Goal: Task Accomplishment & Management: Complete application form

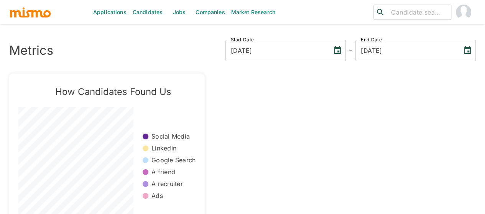
click at [136, 14] on link "Candidates" at bounding box center [147, 12] width 36 height 25
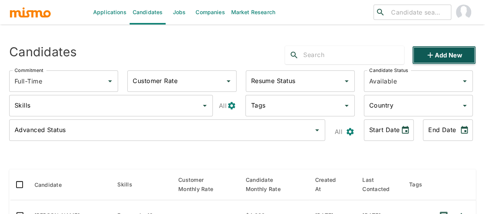
click at [441, 56] on button "Add new" at bounding box center [444, 55] width 64 height 18
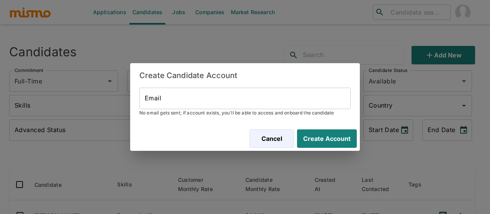
click at [181, 104] on input "Email" at bounding box center [244, 98] width 211 height 21
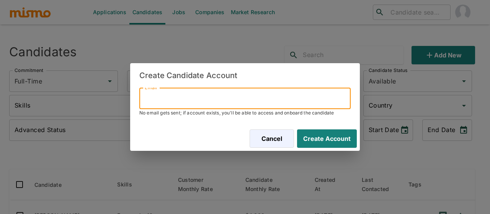
paste input "sebastianmasismora@gmail.com"
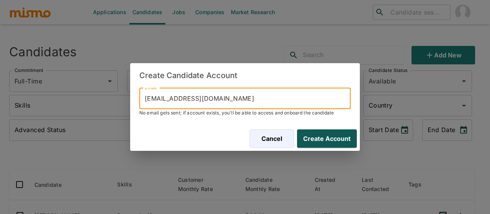
type input "sebastianmasismora@gmail.com"
click at [325, 139] on button "Create Account" at bounding box center [325, 138] width 63 height 18
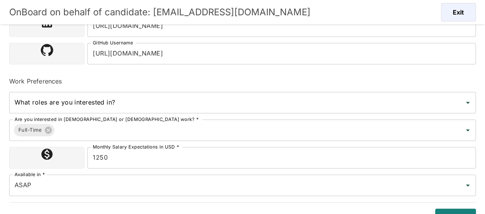
scroll to position [257, 0]
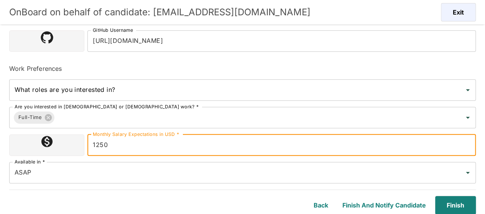
click at [138, 146] on input "1250" at bounding box center [281, 144] width 388 height 21
type input "1,800,000"
click at [66, 170] on input "ASAP" at bounding box center [232, 173] width 438 height 15
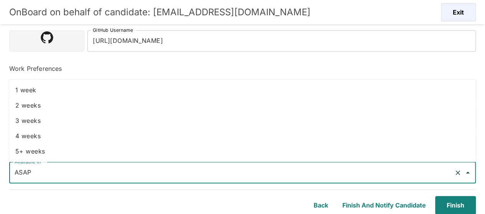
click at [38, 127] on li "3 weeks" at bounding box center [242, 120] width 466 height 15
type input "3 weeks"
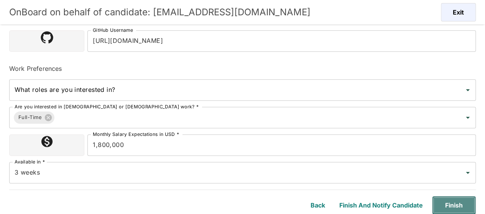
click at [447, 205] on button "Finish" at bounding box center [454, 205] width 44 height 18
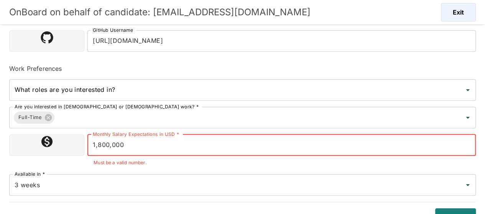
click at [110, 147] on input "1,800,000" at bounding box center [281, 144] width 388 height 21
click at [111, 147] on input "1,800,000" at bounding box center [281, 144] width 388 height 21
click at [112, 148] on input "1,800,000" at bounding box center [281, 144] width 388 height 21
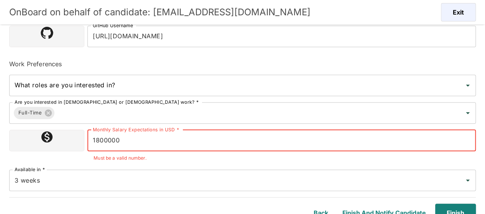
scroll to position [269, 0]
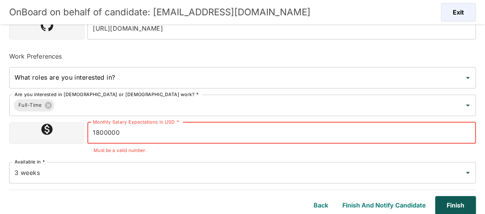
type input "1800000"
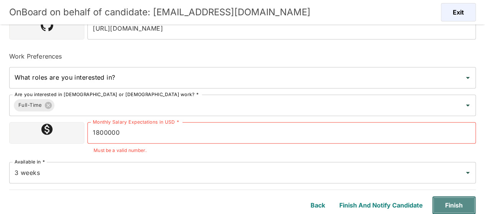
click at [452, 205] on button "Finish" at bounding box center [454, 205] width 44 height 18
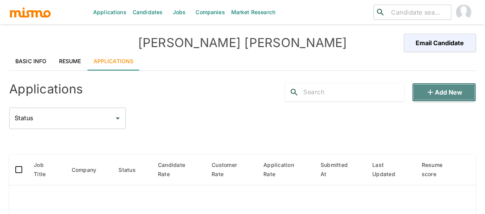
click at [434, 96] on button "Add new" at bounding box center [444, 92] width 64 height 18
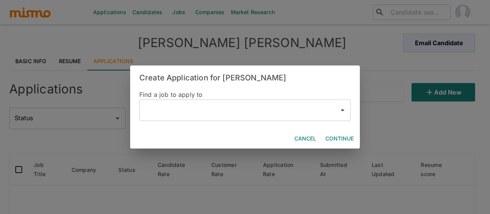
click at [159, 111] on input "text" at bounding box center [239, 110] width 193 height 15
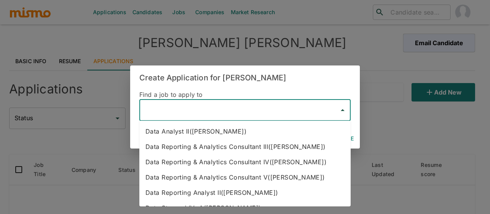
click at [179, 146] on li "Data Reporting & Analytics Consultant III(Kaiser)" at bounding box center [244, 146] width 211 height 15
type input "Data Reporting & Analytics Consultant III(Kaiser)"
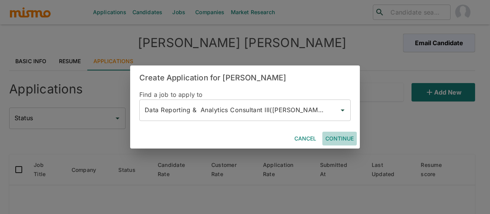
click at [337, 138] on button "Continue" at bounding box center [340, 139] width 34 height 14
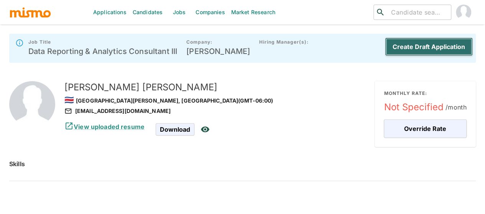
click at [418, 49] on button "Create Draft Application" at bounding box center [429, 47] width 88 height 18
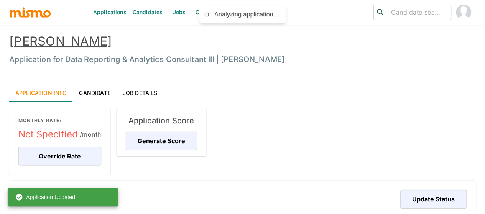
click at [172, 10] on link "Jobs" at bounding box center [179, 12] width 27 height 25
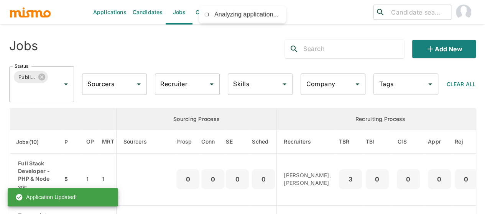
click at [181, 84] on input "Recruiter" at bounding box center [181, 84] width 46 height 15
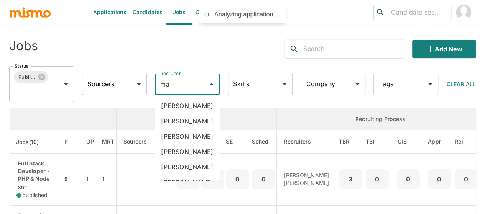
type input "mai"
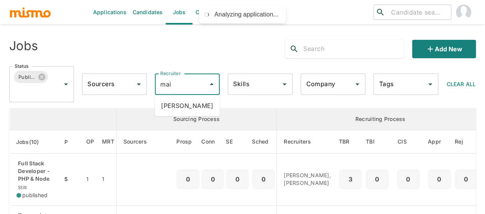
click at [182, 102] on li "Maia Reyes" at bounding box center [187, 105] width 65 height 15
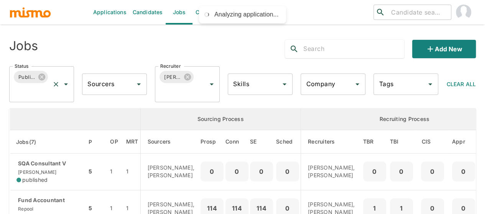
click at [45, 88] on input "Status" at bounding box center [31, 91] width 36 height 15
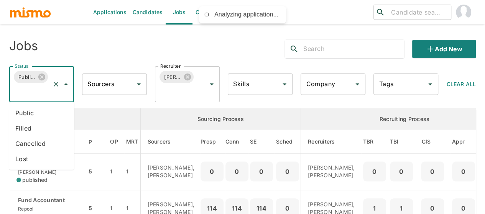
click at [34, 112] on li "Public" at bounding box center [41, 112] width 65 height 15
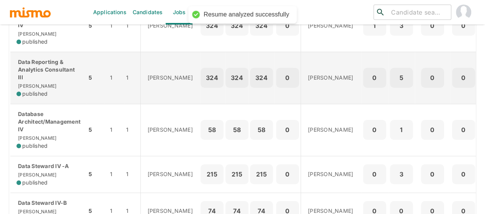
scroll to position [230, 0]
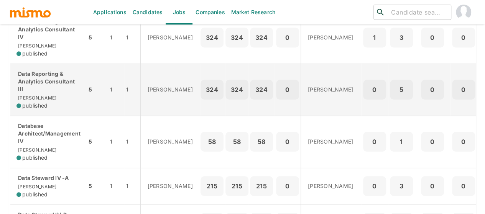
click at [45, 93] on p "Data Reporting & Analytics Consultant III" at bounding box center [48, 81] width 64 height 23
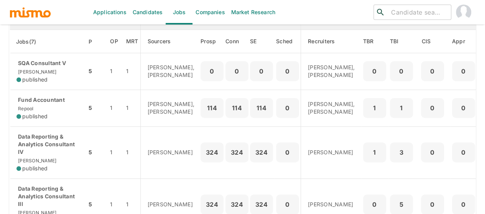
scroll to position [153, 0]
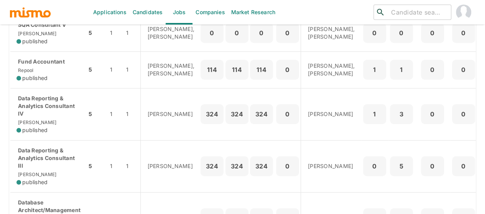
click at [32, 118] on p "Data Reporting & Analytics Consultant IV" at bounding box center [48, 106] width 64 height 23
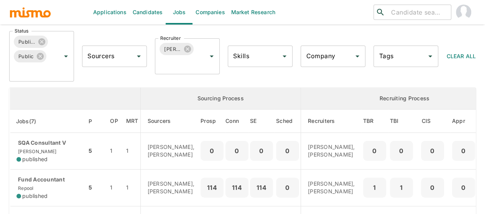
scroll to position [0, 0]
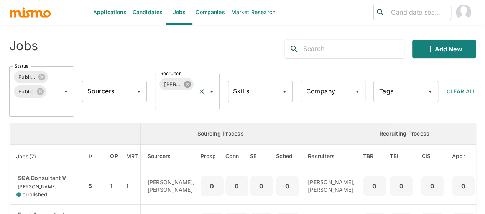
click at [190, 82] on icon at bounding box center [187, 84] width 8 height 8
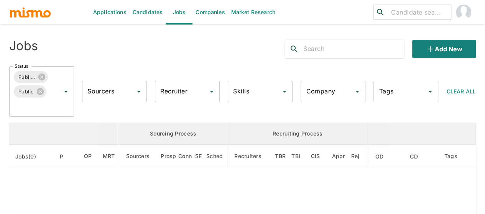
click at [179, 90] on div "Recruiter Recruiter" at bounding box center [187, 91] width 65 height 21
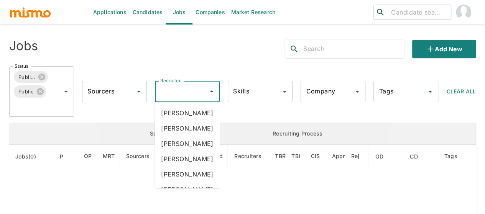
type input "p"
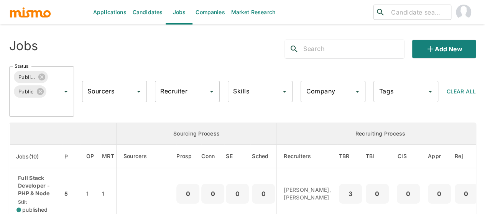
click at [179, 90] on input "Recruiter" at bounding box center [181, 91] width 46 height 15
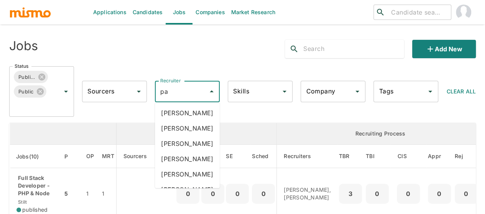
type input "pao"
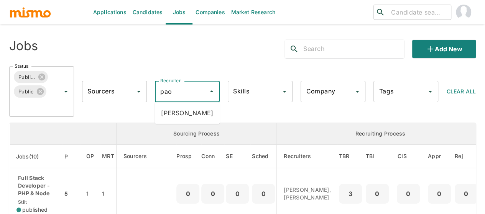
click at [182, 118] on li "Paola Pacheco" at bounding box center [187, 112] width 65 height 15
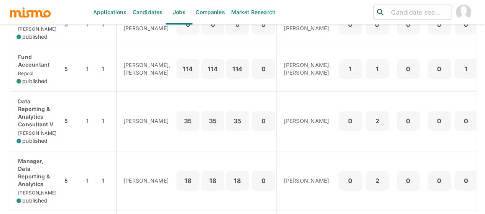
scroll to position [230, 0]
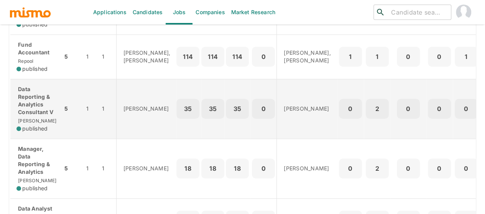
click at [39, 108] on p "Data Reporting & Analytics Consultant V" at bounding box center [36, 100] width 40 height 31
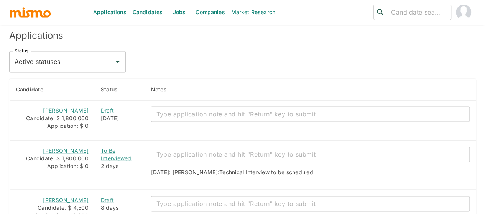
scroll to position [714, 0]
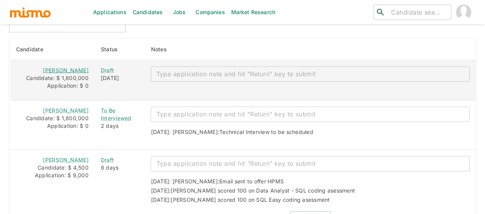
click at [50, 67] on link "[PERSON_NAME]" at bounding box center [65, 70] width 45 height 7
click at [174, 66] on div "x ​" at bounding box center [310, 73] width 319 height 15
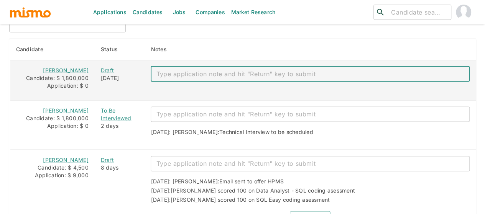
paste textarea "Mail: sebastianmasismora@gmail.com Salary: 1,5 Bachelor: no Notice: 3 weeks ID:…"
type textarea "Mail: sebastianmasismora@gmail.com Salary: 1,5 Bachelor: no Notice: 3 weeks ID:…"
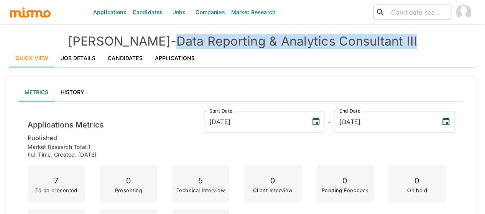
drag, startPoint x: 395, startPoint y: 38, endPoint x: 150, endPoint y: 46, distance: 244.9
click at [150, 46] on h4 "Kaiser - Data Reporting & Analytics Consultant III" at bounding box center [242, 41] width 466 height 15
copy h4 "Data Reporting & Analytics Consultant III"
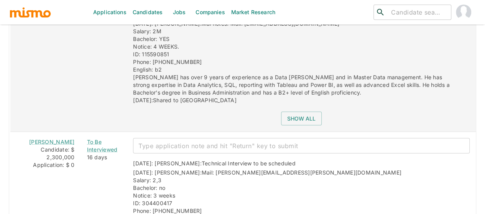
scroll to position [774, 0]
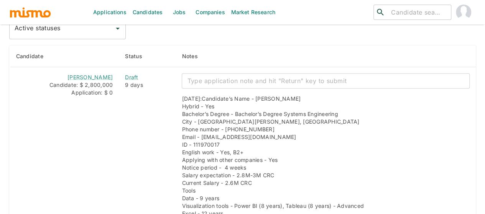
scroll to position [664, 0]
